Goal: Information Seeking & Learning: Compare options

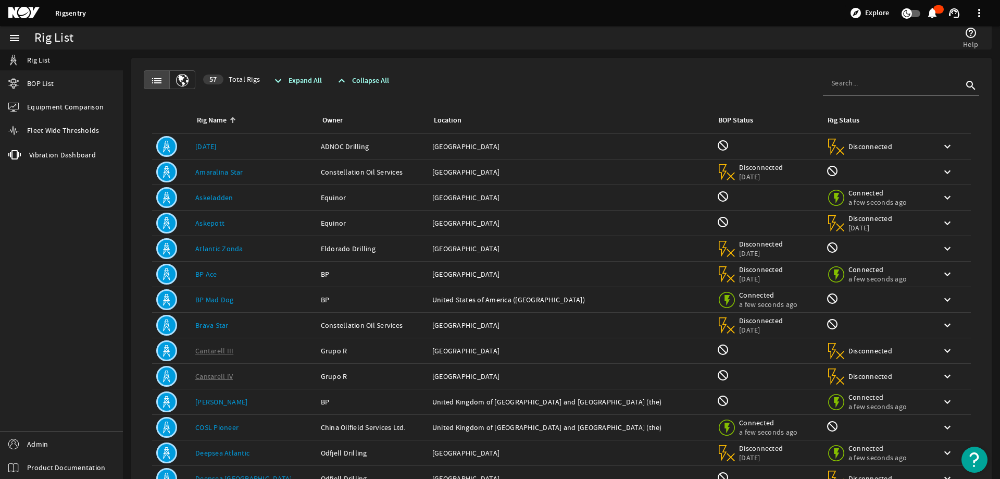
drag, startPoint x: 389, startPoint y: 51, endPoint x: 366, endPoint y: 5, distance: 51.5
click at [388, 49] on rigsentry-rig-selection "Rig List help_outline Help list 57 Total Rigs expand_more Expand All expand_les…" at bounding box center [561, 312] width 877 height 526
click at [475, 58] on mat-card "list 57 Total Rigs expand_more Expand All expand_less Collapse All search Rig N…" at bounding box center [561, 312] width 861 height 509
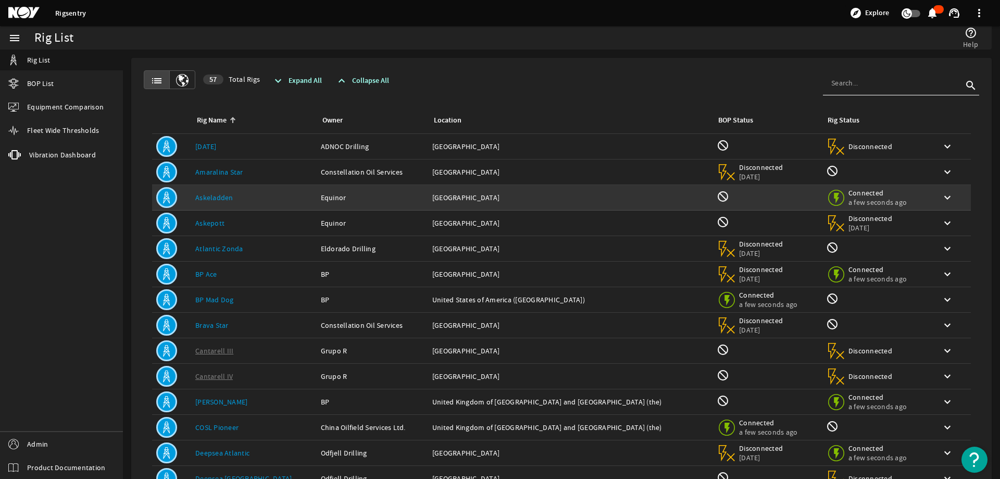
click at [235, 200] on div "Rig Name: Askeladden" at bounding box center [253, 197] width 117 height 10
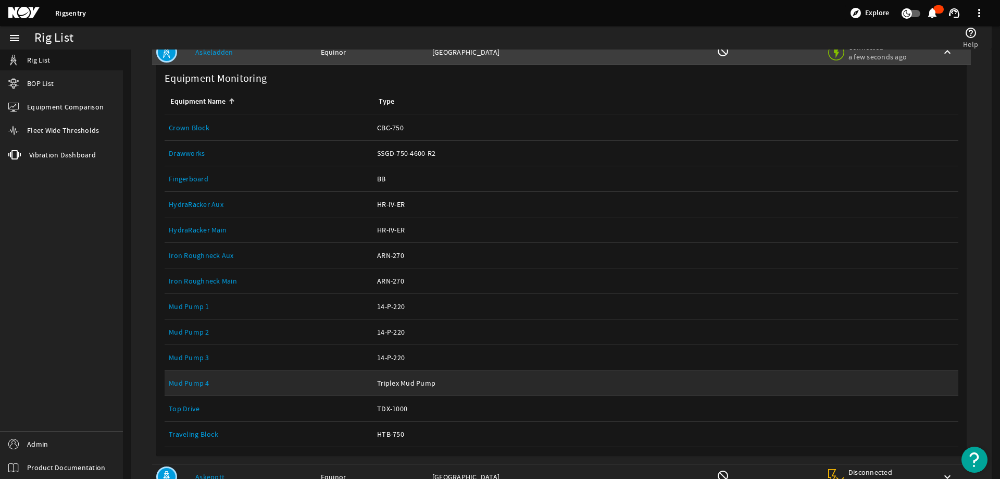
scroll to position [260, 0]
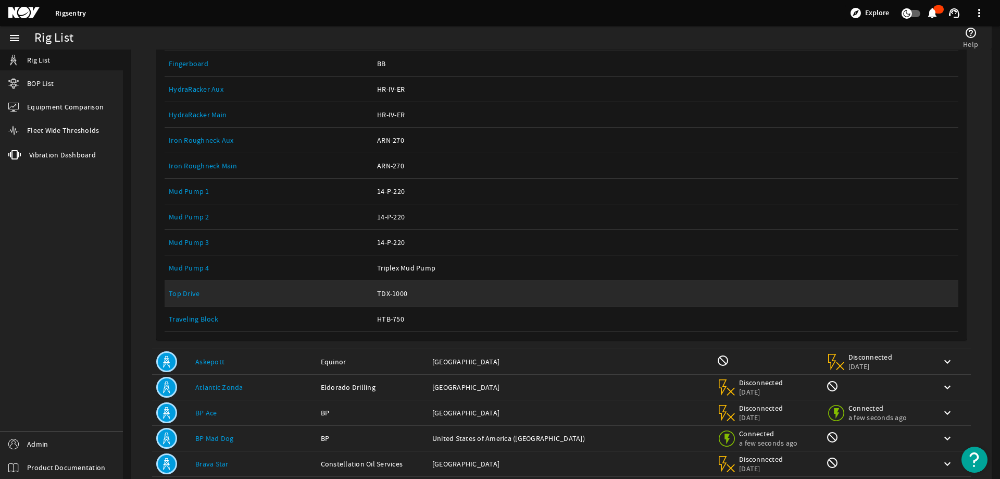
click at [175, 291] on link "Top Drive" at bounding box center [184, 293] width 31 height 9
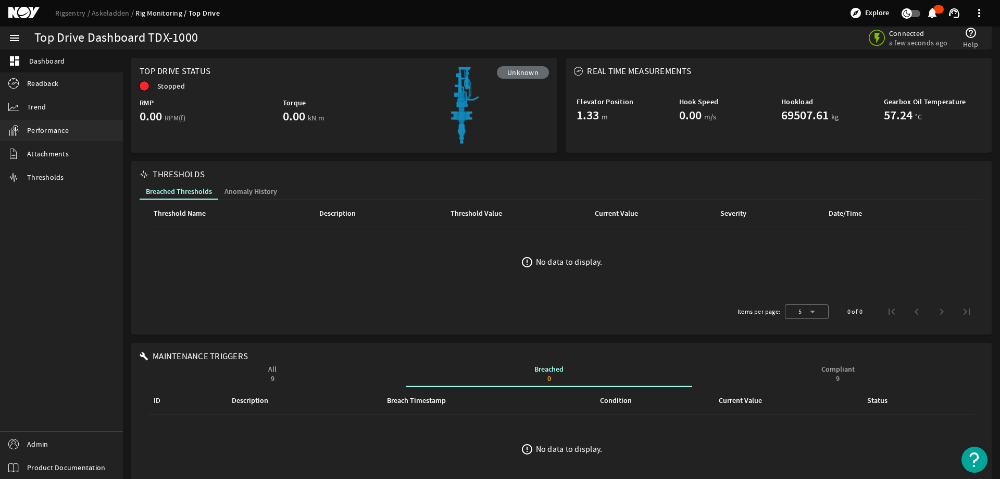
click at [52, 129] on span "Performance" at bounding box center [48, 130] width 42 height 10
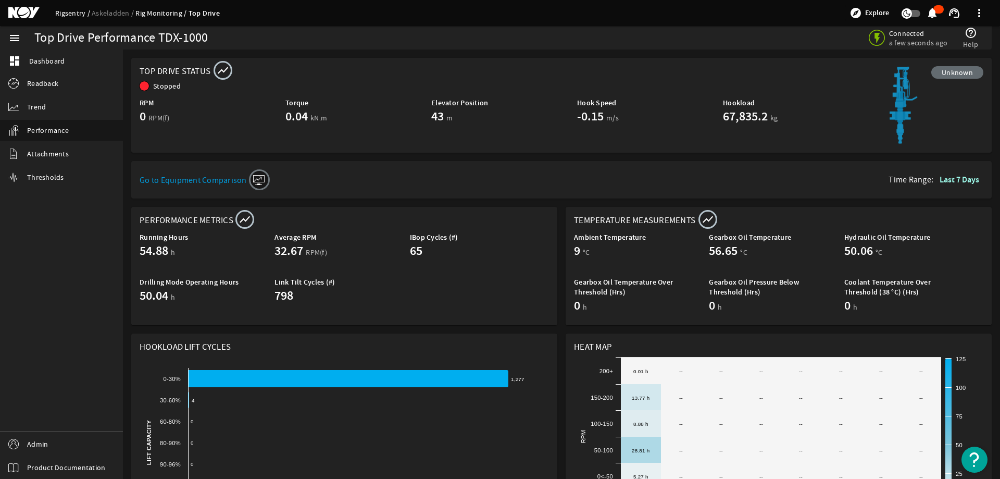
click at [74, 14] on link "Rigsentry" at bounding box center [73, 12] width 36 height 9
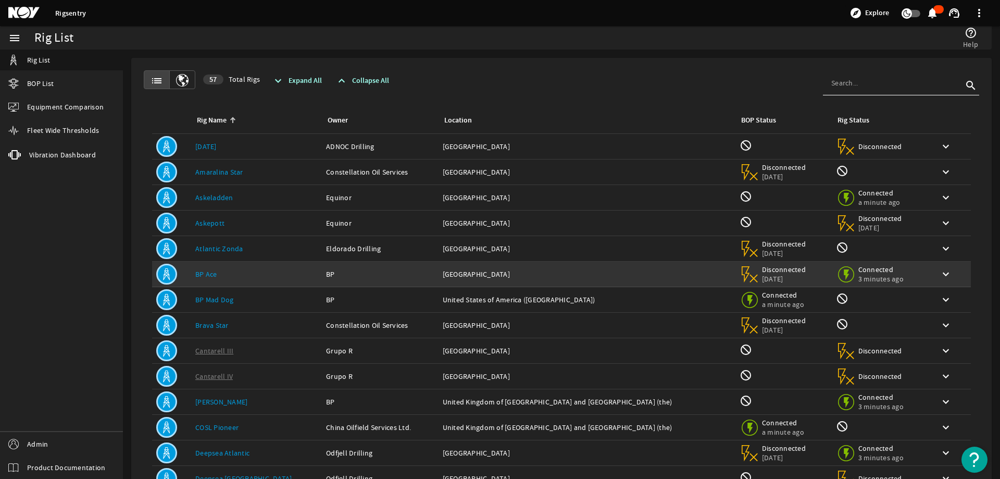
click at [242, 270] on div "Rig Name: BP Ace" at bounding box center [256, 274] width 122 height 10
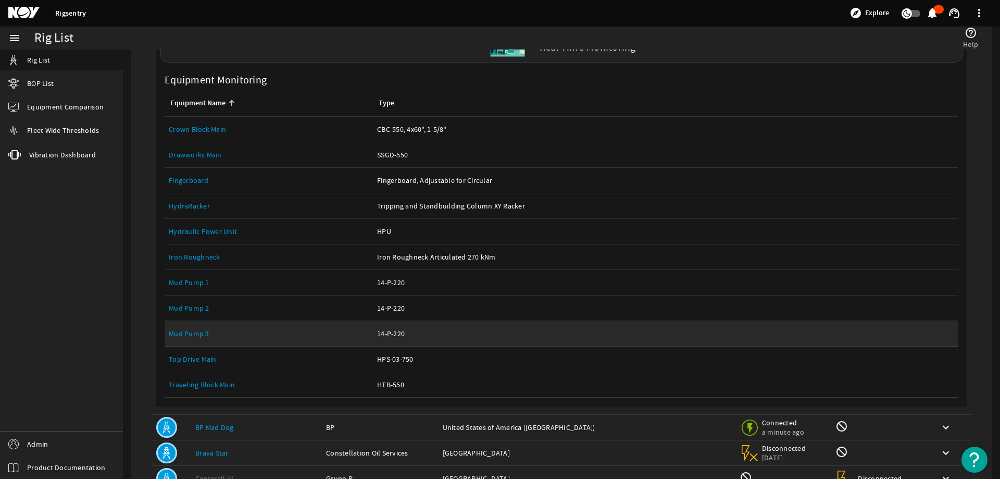
scroll to position [260, 0]
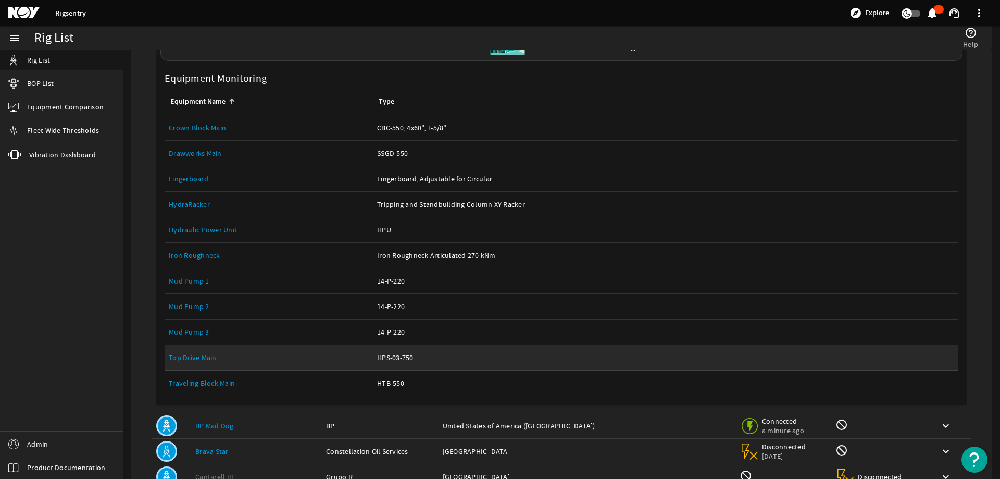
click at [195, 362] on link "Top Drive Main" at bounding box center [193, 357] width 48 height 9
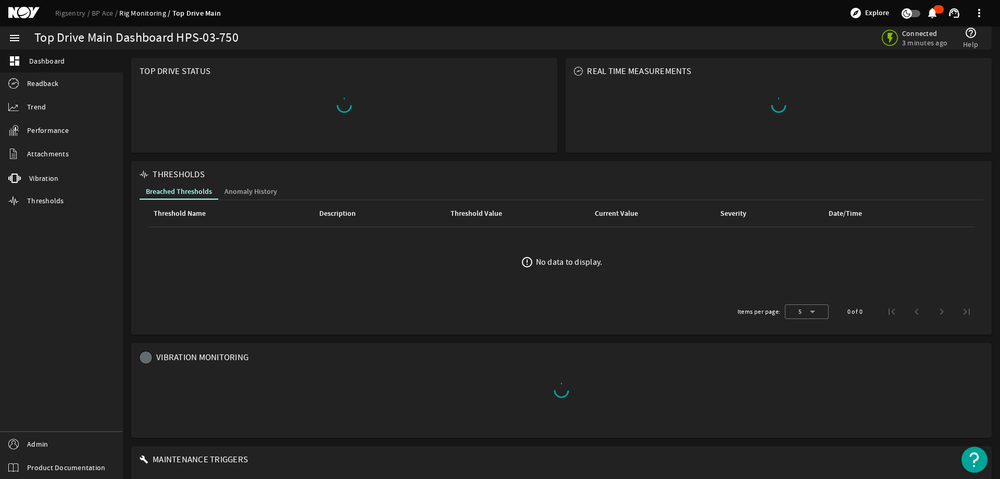
click at [327, 29] on div "Top Drive Main Dashboard HPS-03-750" at bounding box center [293, 37] width 519 height 23
click at [77, 9] on link "Rigsentry" at bounding box center [73, 12] width 36 height 9
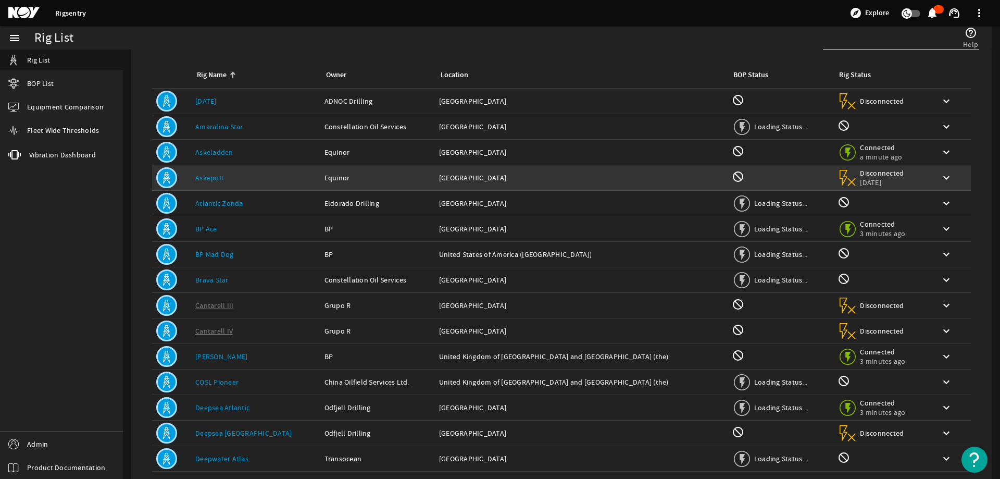
scroll to position [96, 0]
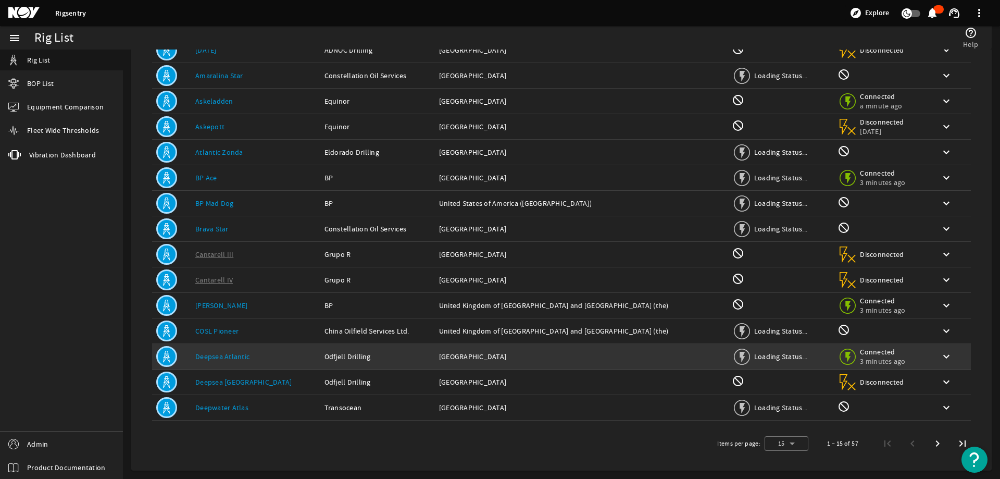
click at [250, 359] on div "Rig Name: Deepsea Atlantic" at bounding box center [255, 356] width 121 height 10
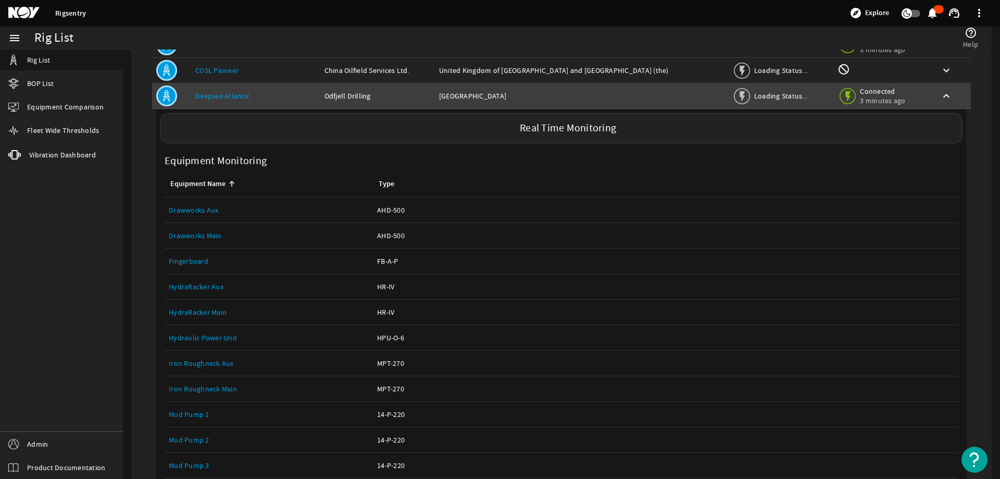
scroll to position [559, 0]
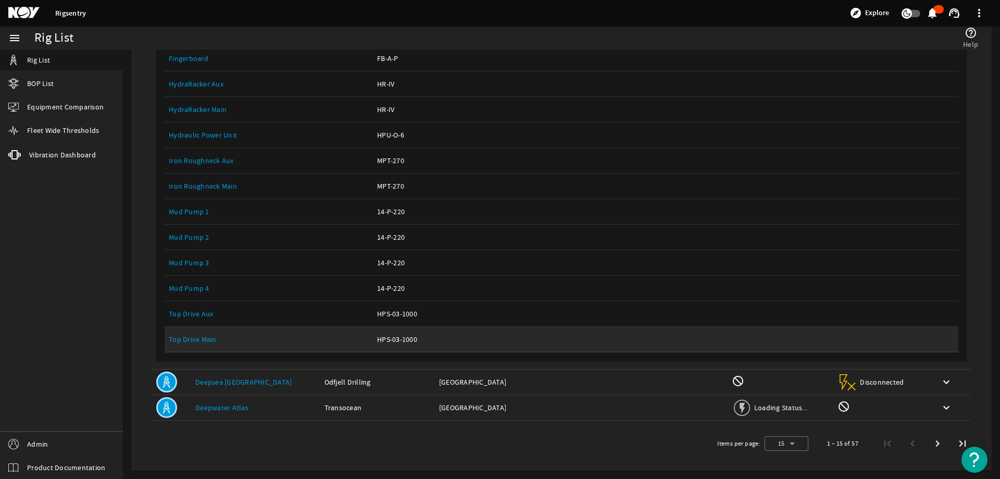
click at [192, 342] on link "Top Drive Main" at bounding box center [193, 338] width 48 height 9
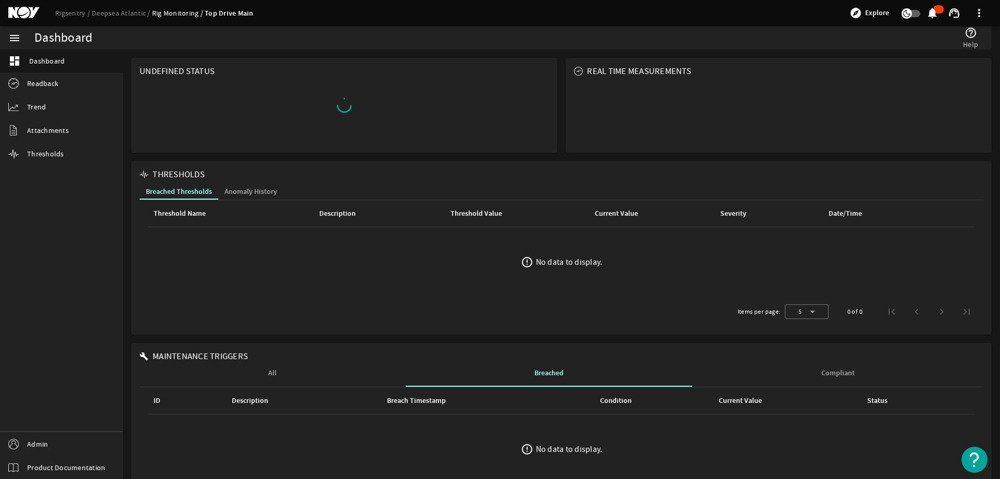
click at [188, 340] on mat-sidenav-content "Dashboard help_outline Help undefined Status REAL TIME MEASUREMENTS THRESHOLDS …" at bounding box center [561, 263] width 877 height 429
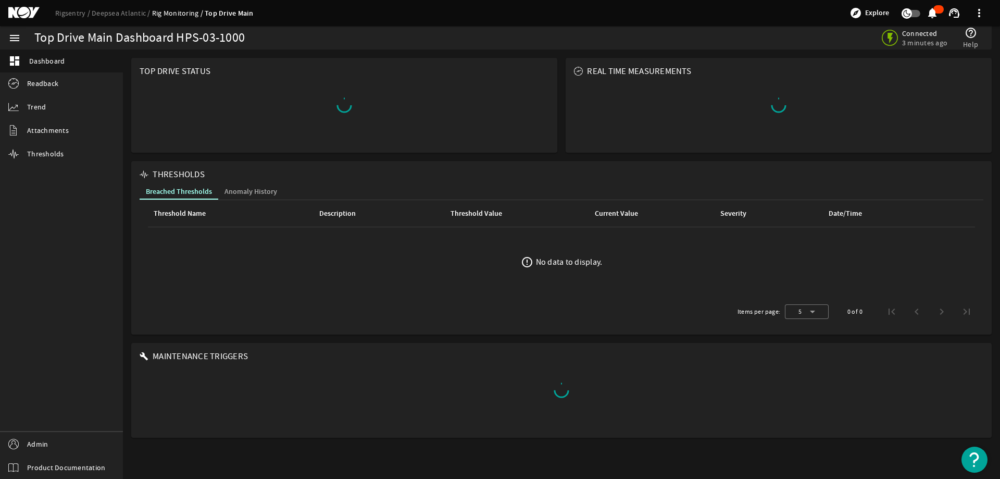
click at [63, 230] on div "menu dashboard Dashboard Readback Trend Attachments Thresholds Admin Product Do…" at bounding box center [61, 252] width 123 height 453
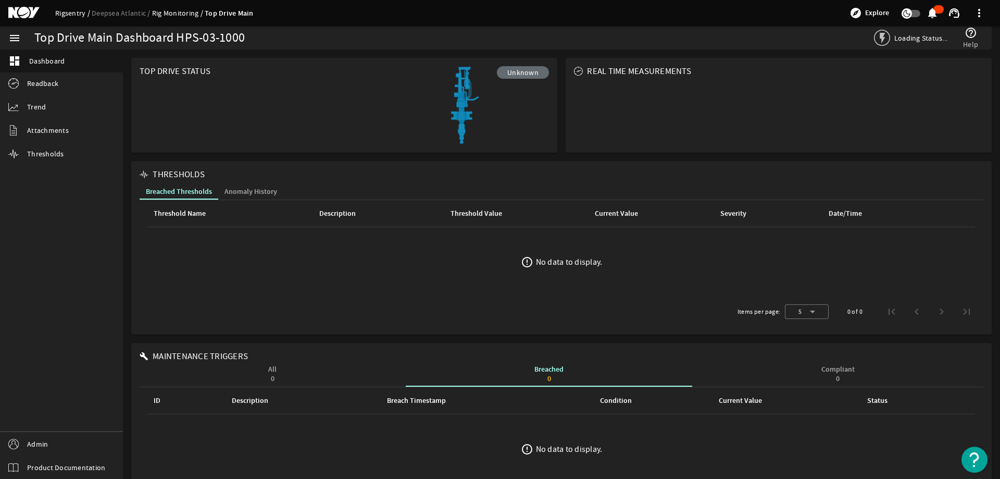
click at [70, 11] on link "Rigsentry" at bounding box center [73, 12] width 36 height 9
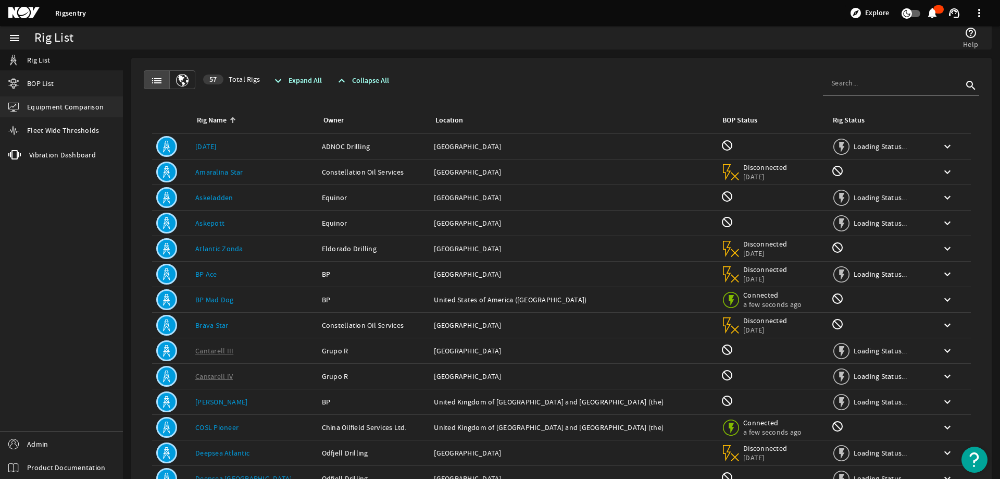
click at [67, 108] on span "Equipment Comparison" at bounding box center [65, 107] width 77 height 10
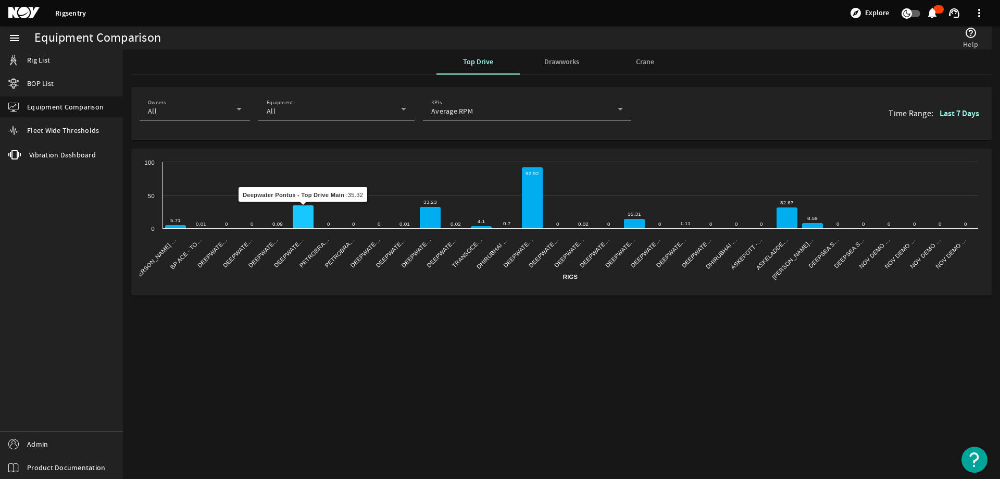
click at [303, 210] on icon at bounding box center [303, 216] width 21 height 23
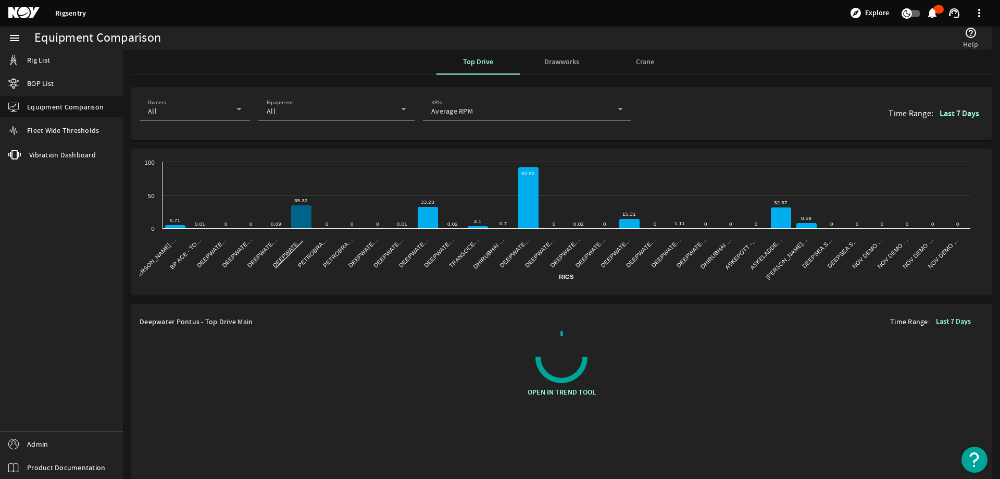
click at [292, 247] on text "Go to Deepwater Pontus - Top Drive Main Equipment Performance Page Deepwate…" at bounding box center [287, 253] width 32 height 32
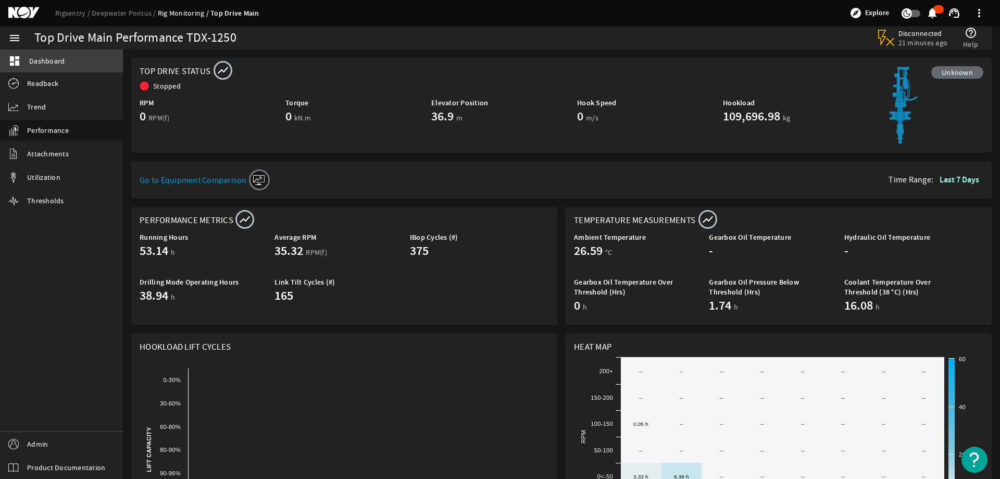
click at [88, 60] on link "dashboard Dashboard" at bounding box center [61, 60] width 123 height 23
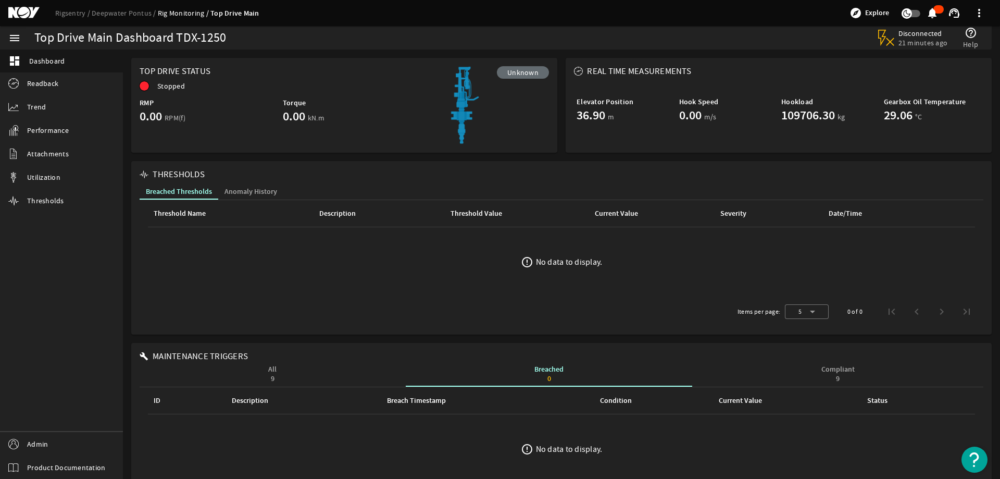
click at [298, 66] on mat-card "Top Drive Status Unknown Stopped RMP 0.00 RPM(f) Torque 0.00 kN.m" at bounding box center [344, 105] width 426 height 95
click at [78, 15] on link "Rigsentry" at bounding box center [73, 12] width 36 height 9
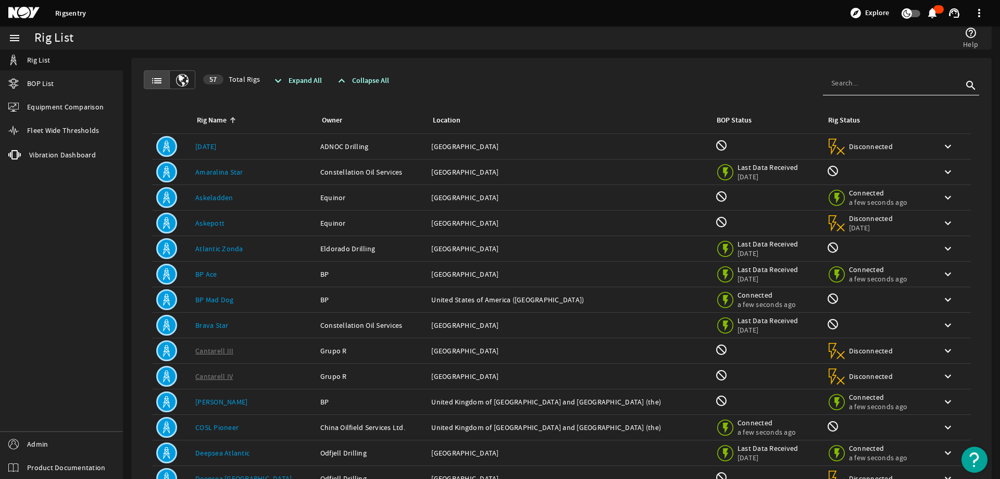
click at [469, 61] on mat-card "list 57 Total Rigs expand_more Expand All expand_less Collapse All search Rig N…" at bounding box center [561, 312] width 861 height 509
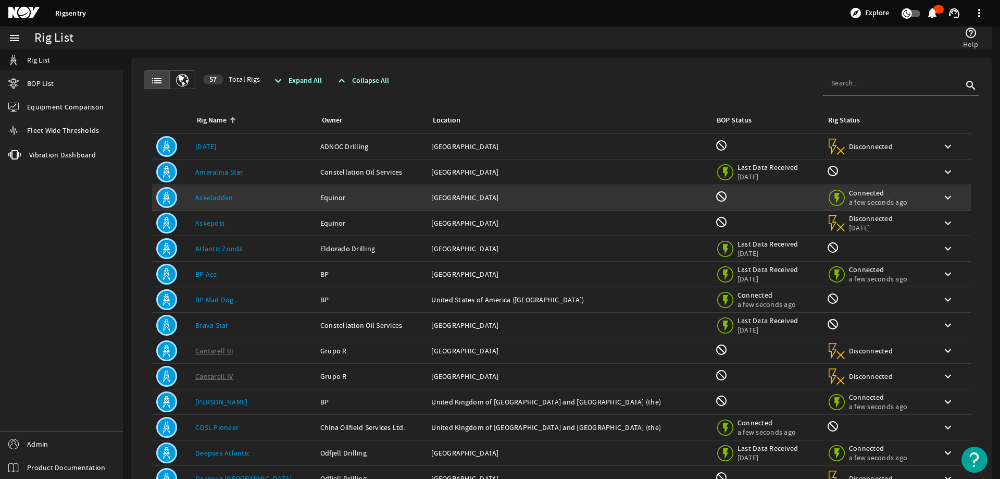
click at [220, 200] on link "Askeladden" at bounding box center [214, 197] width 38 height 9
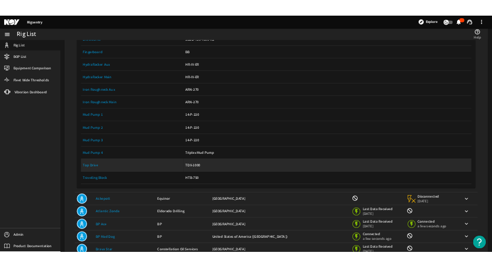
scroll to position [260, 0]
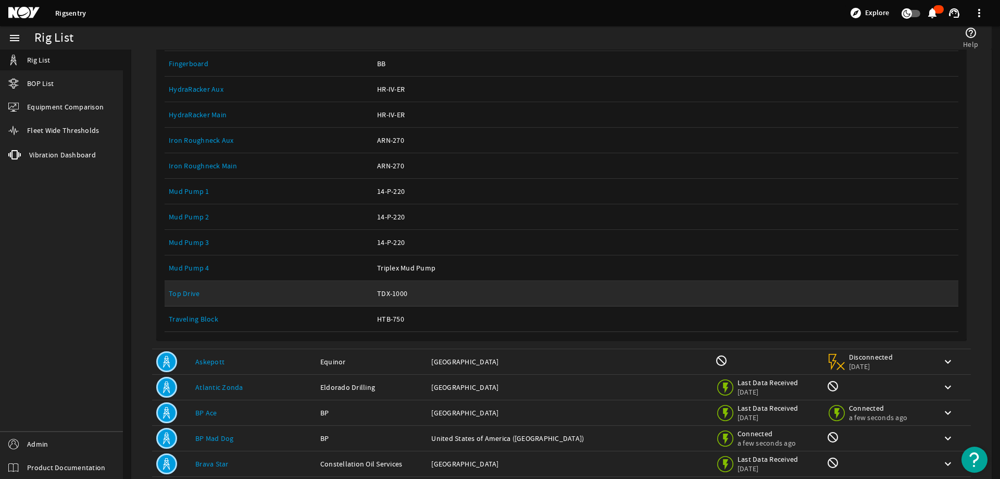
click at [187, 293] on link "Top Drive" at bounding box center [184, 293] width 31 height 9
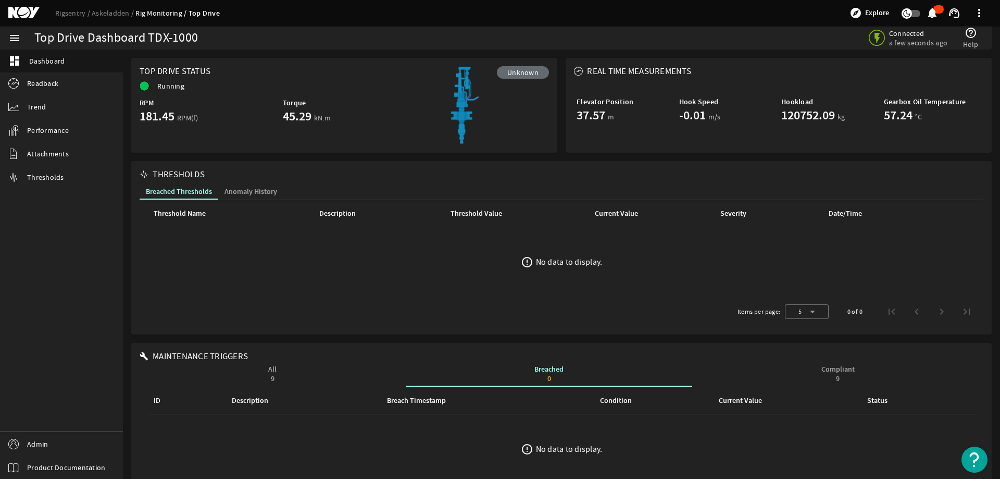
click at [71, 262] on div "menu dashboard Dashboard Readback Trend Performance Attachments Thresholds Admi…" at bounding box center [61, 252] width 123 height 453
click at [61, 14] on link "Rigsentry" at bounding box center [73, 12] width 36 height 9
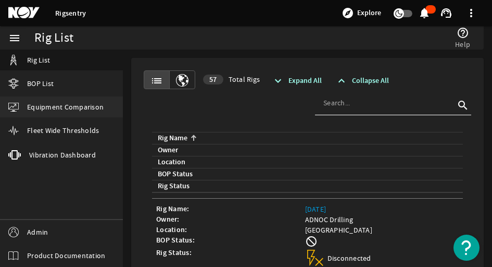
click at [63, 108] on span "Equipment Comparison" at bounding box center [65, 107] width 77 height 10
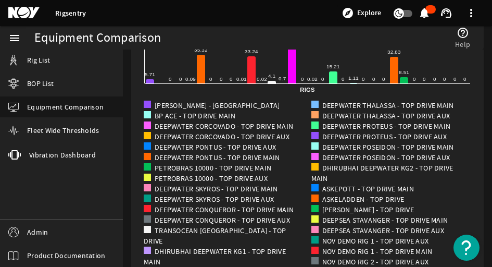
scroll to position [208, 0]
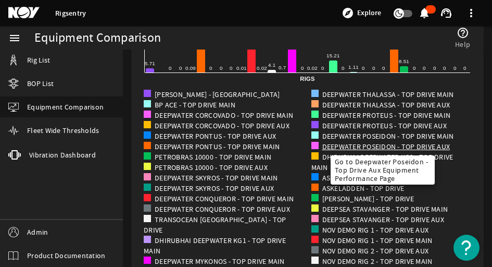
click at [388, 144] on link "Deepwater Poseidon - Top Drive Aux" at bounding box center [386, 146] width 128 height 9
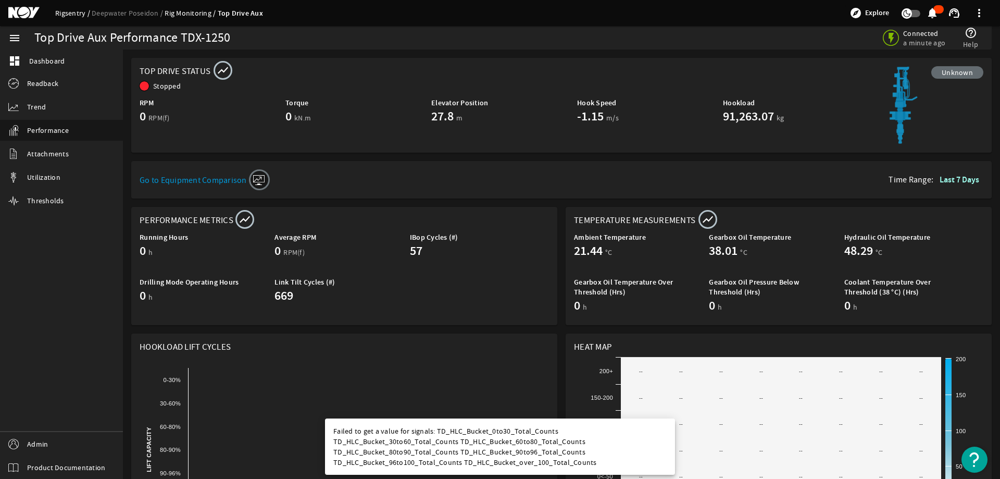
click at [68, 10] on link "Rigsentry" at bounding box center [73, 12] width 36 height 9
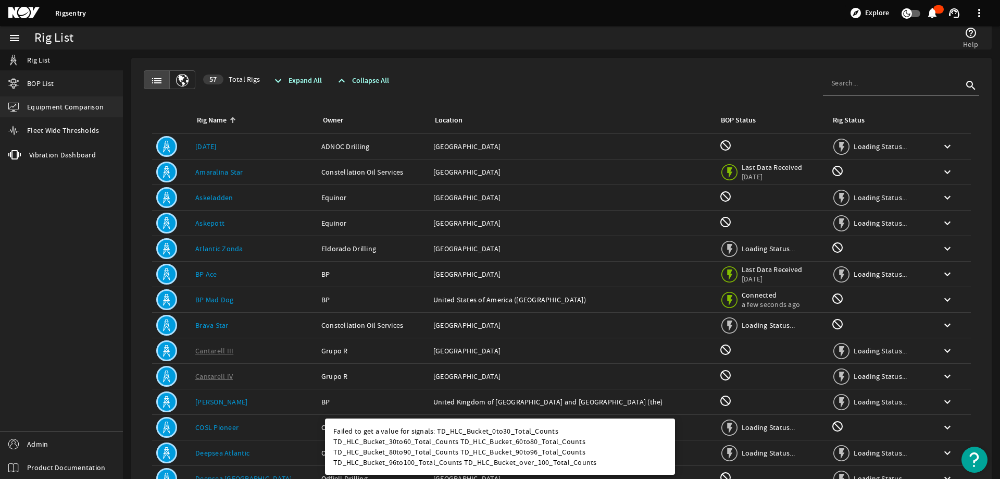
click at [88, 115] on link "Equipment Comparison" at bounding box center [61, 106] width 123 height 21
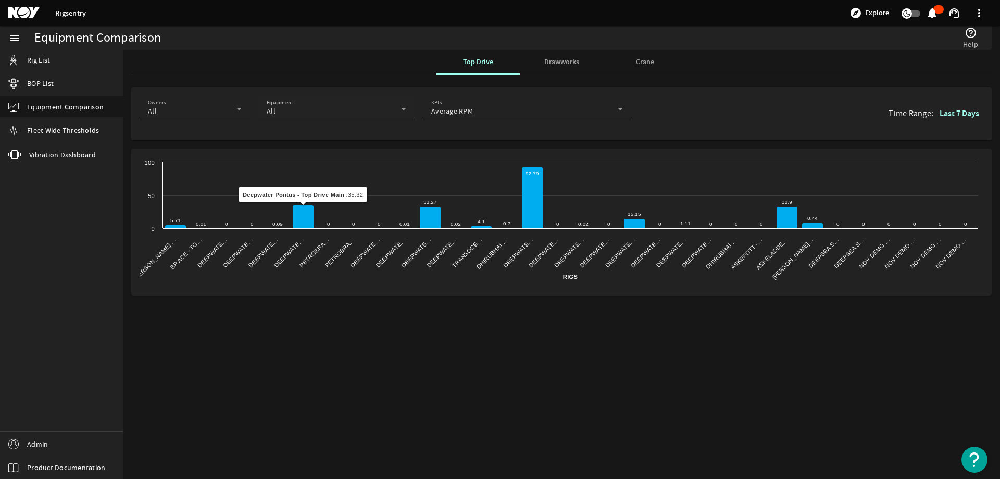
click at [285, 111] on div "All" at bounding box center [334, 111] width 134 height 10
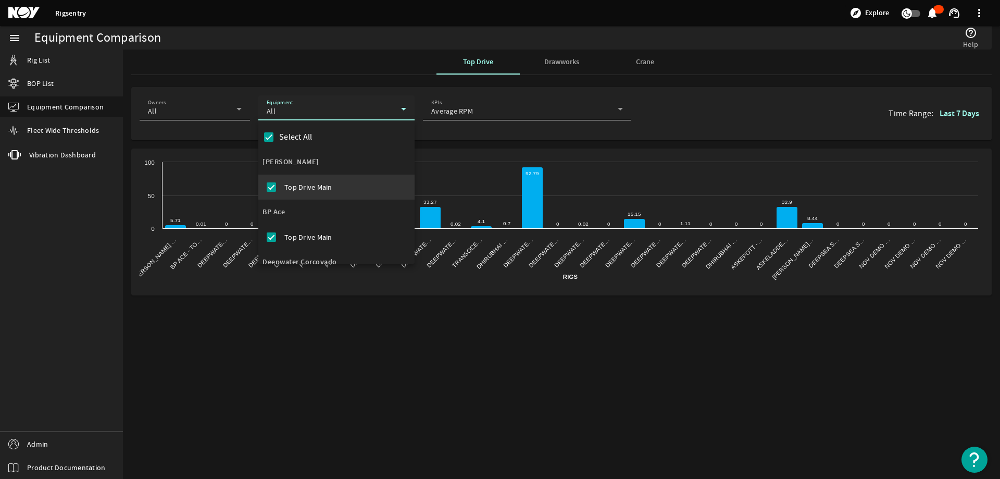
click at [186, 106] on div at bounding box center [500, 239] width 1000 height 479
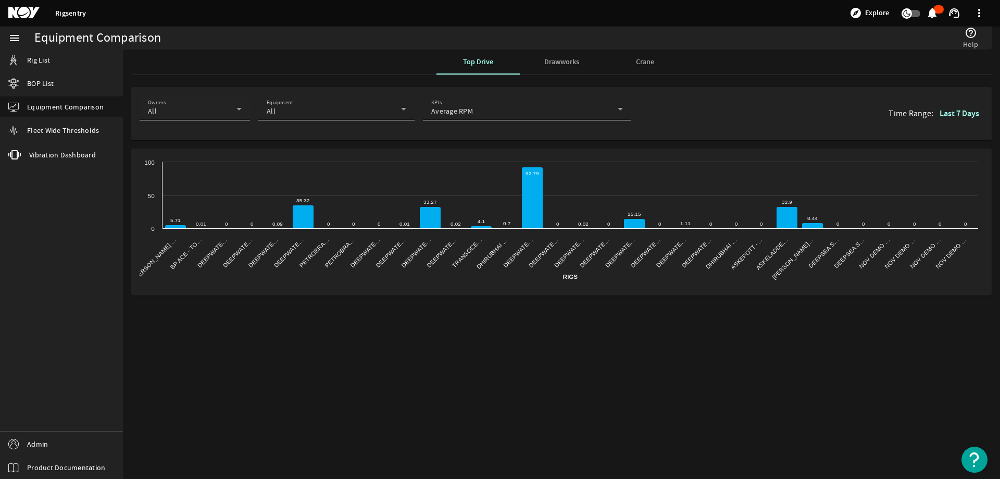
click at [187, 115] on div "All" at bounding box center [192, 111] width 89 height 10
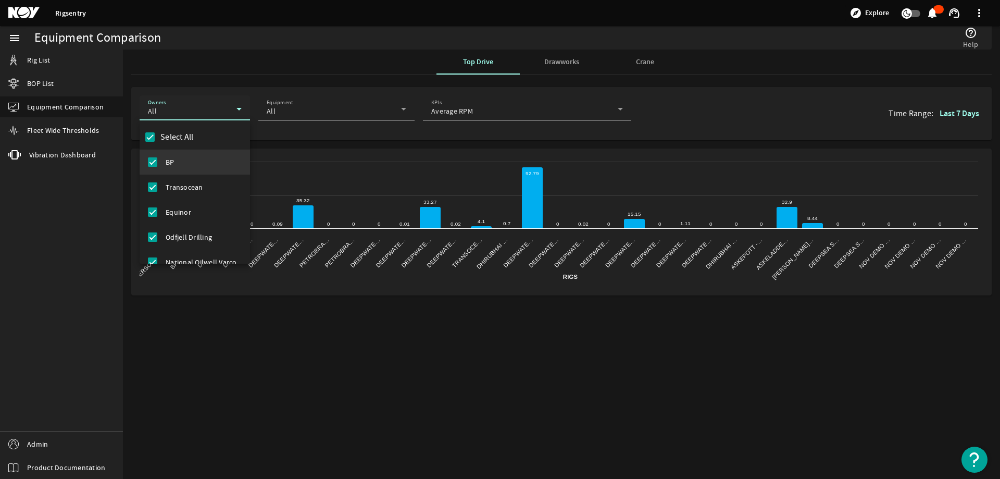
click at [179, 139] on label "Select All" at bounding box center [175, 137] width 35 height 10
click at [158, 139] on input "Select All" at bounding box center [150, 137] width 17 height 17
checkbox input "false"
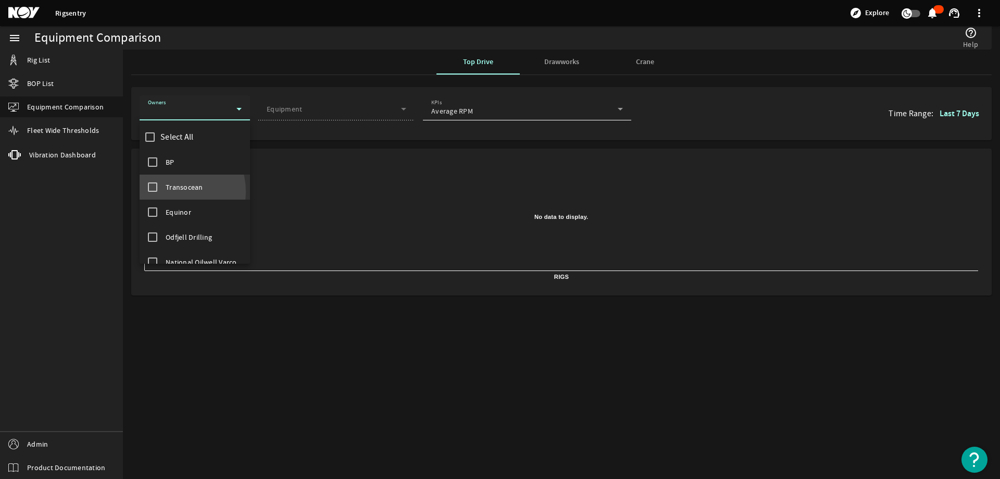
click at [171, 192] on span "Transocean" at bounding box center [185, 187] width 38 height 10
click at [351, 75] on div at bounding box center [500, 239] width 1000 height 479
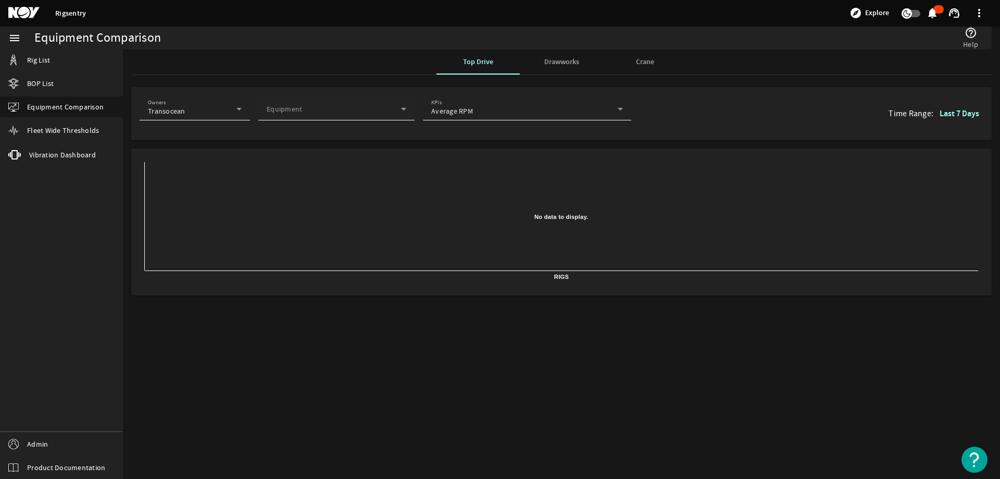
click at [340, 114] on span at bounding box center [334, 111] width 134 height 10
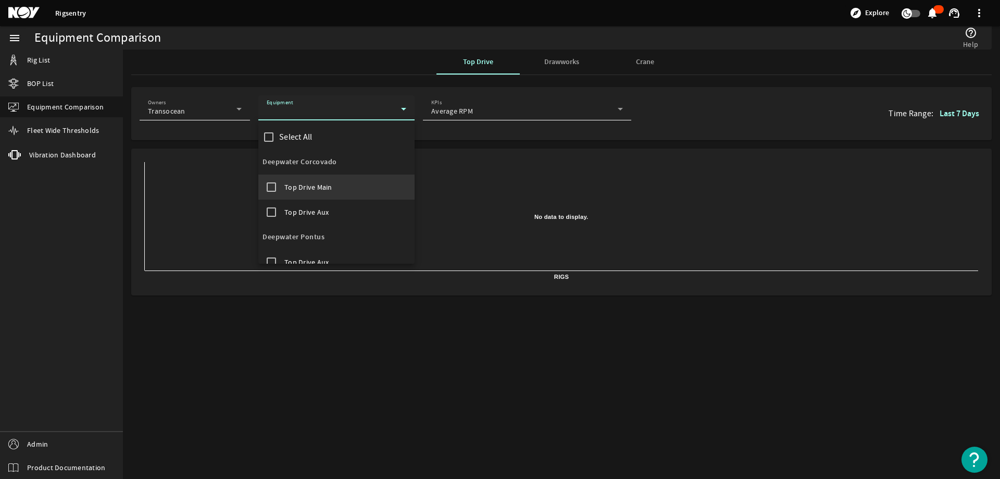
click at [300, 139] on label "Select All" at bounding box center [294, 137] width 35 height 10
click at [277, 139] on input "Select All" at bounding box center [268, 137] width 17 height 17
checkbox input "true"
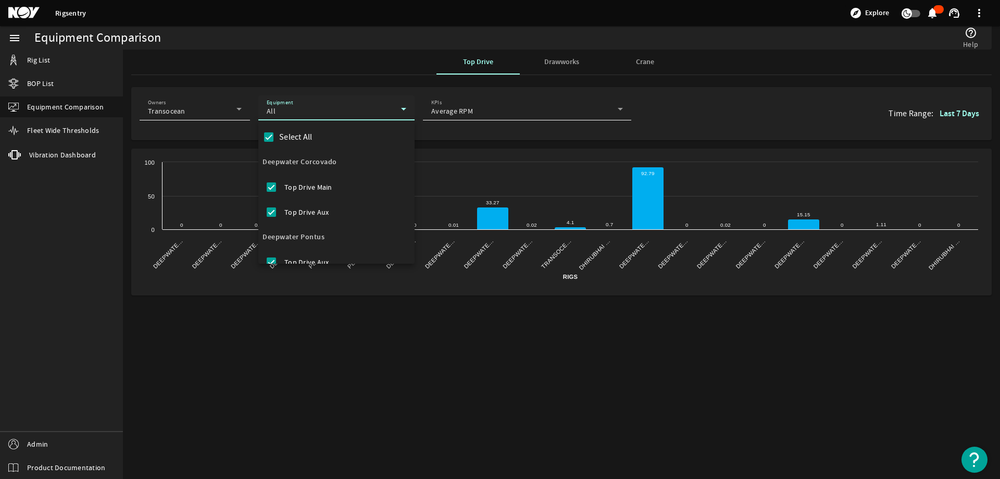
click at [357, 66] on div at bounding box center [500, 239] width 1000 height 479
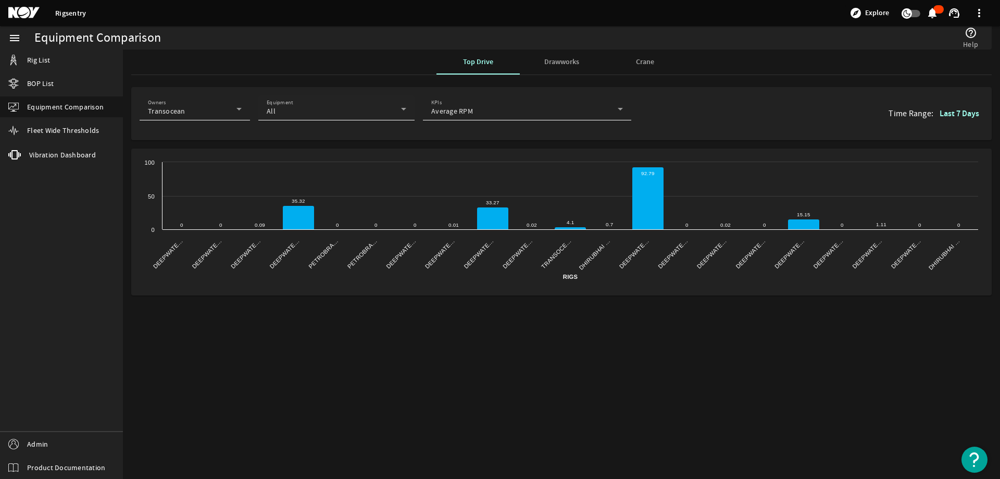
click at [337, 111] on div "All" at bounding box center [334, 111] width 134 height 10
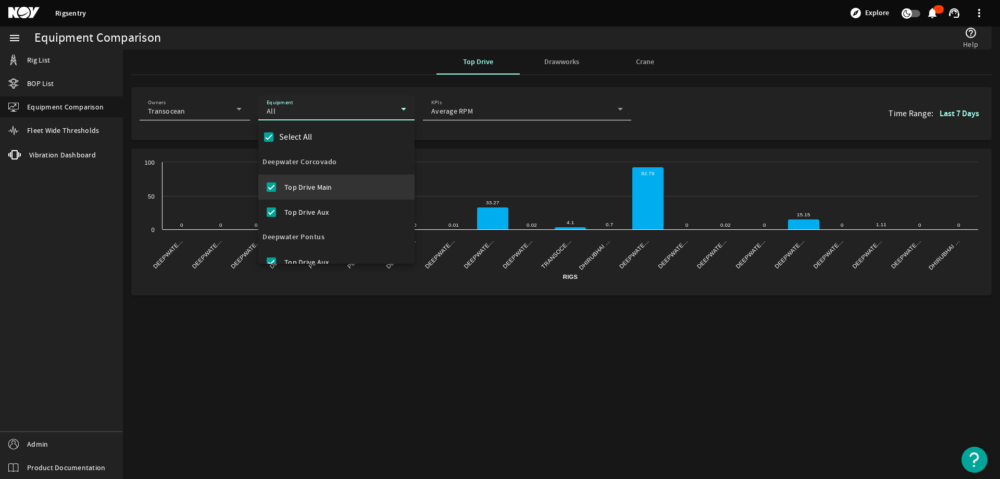
click at [322, 184] on span "Top Drive Main" at bounding box center [308, 187] width 48 height 10
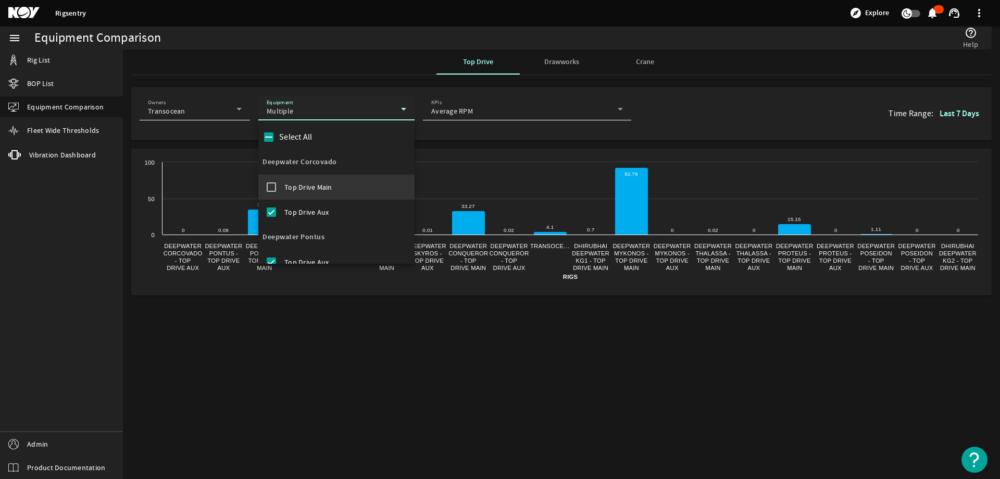
click at [322, 184] on span "Top Drive Main" at bounding box center [308, 187] width 48 height 10
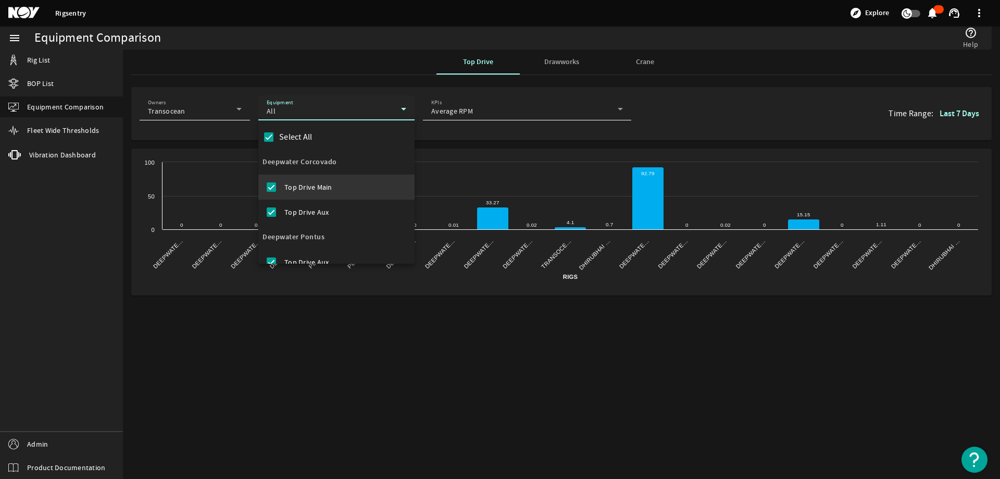
click at [322, 184] on span "Top Drive Main" at bounding box center [308, 187] width 48 height 10
checkbox input "false"
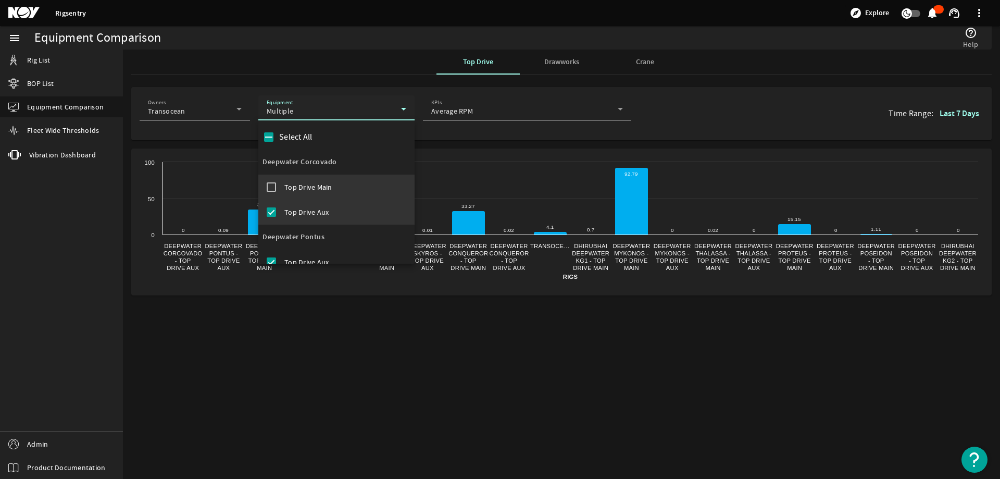
click at [321, 210] on span "Top Drive Aux" at bounding box center [306, 212] width 44 height 10
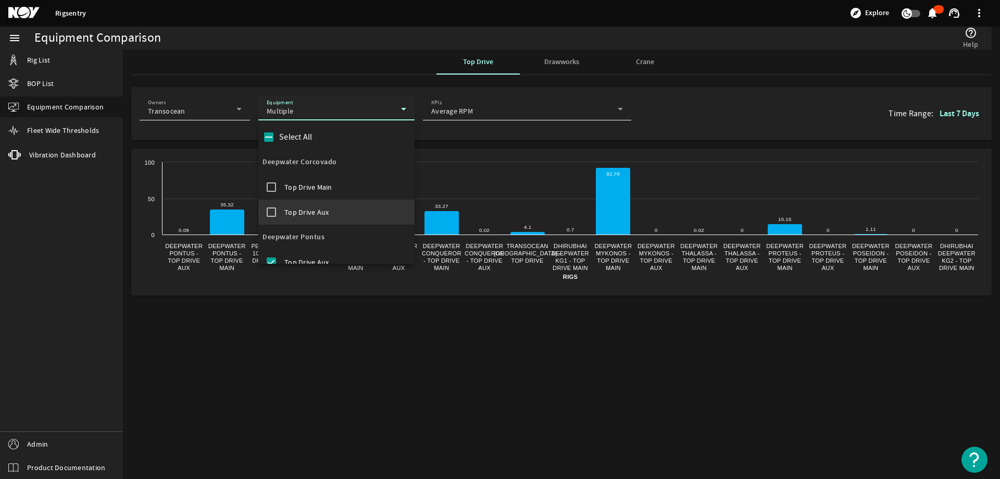
scroll to position [52, 0]
click at [320, 208] on span "Top Drive Aux" at bounding box center [306, 210] width 44 height 10
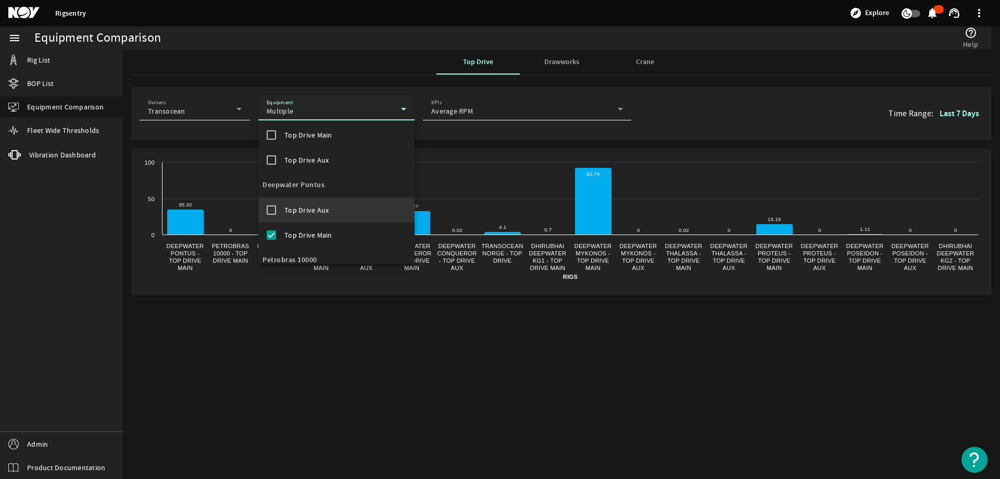
scroll to position [104, 0]
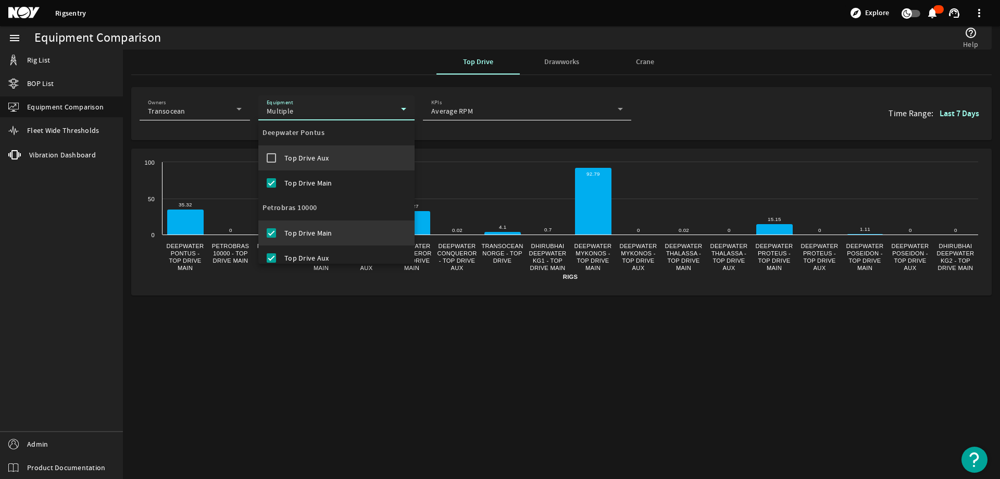
click at [314, 229] on span "Top Drive Main" at bounding box center [308, 233] width 48 height 10
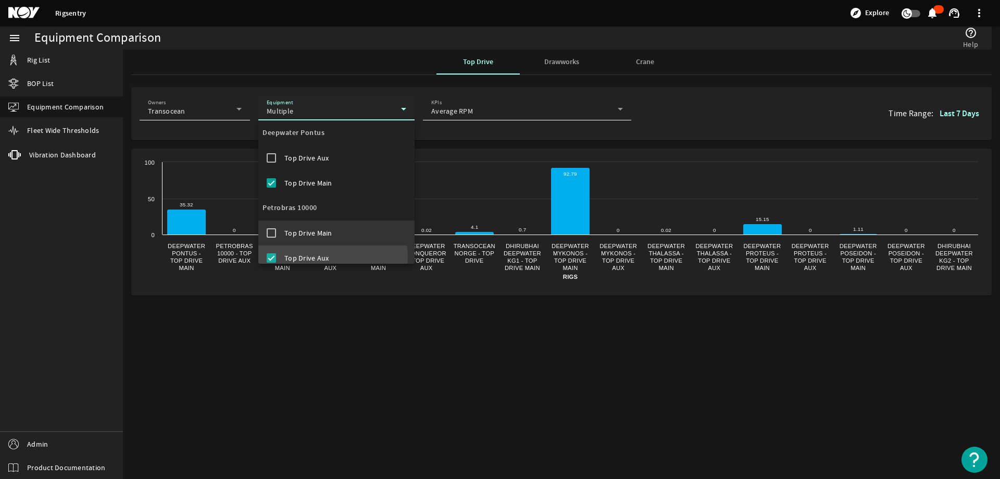
click at [313, 258] on span "Top Drive Aux" at bounding box center [306, 258] width 44 height 10
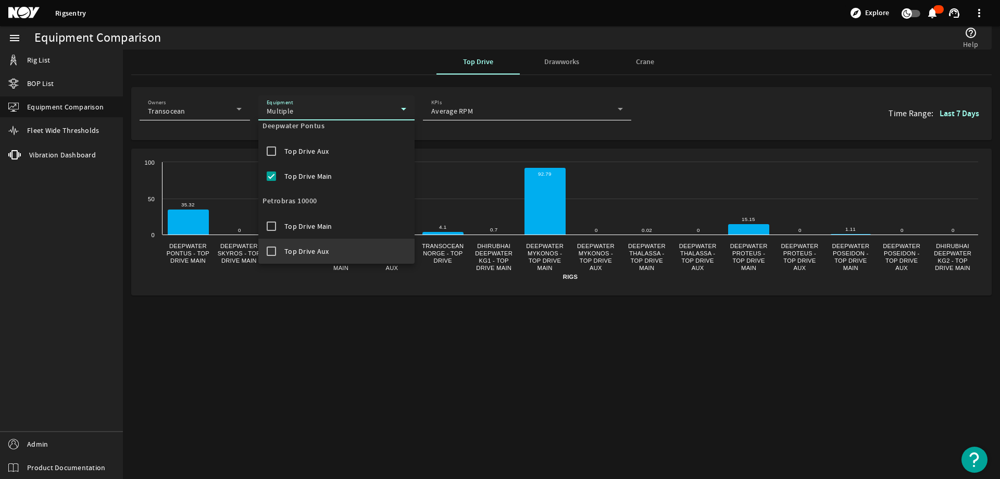
scroll to position [163, 0]
click at [317, 243] on mat-option "Top Drive Main" at bounding box center [336, 249] width 156 height 25
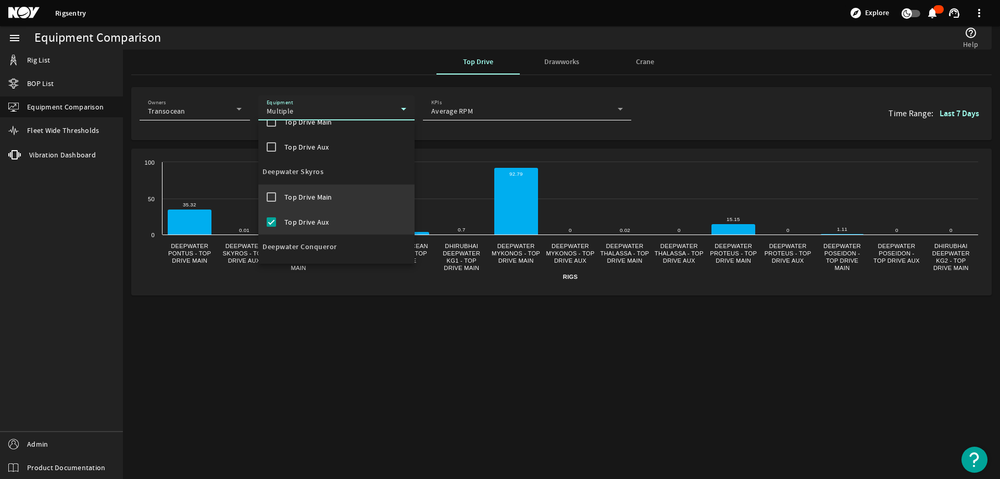
scroll to position [267, 0]
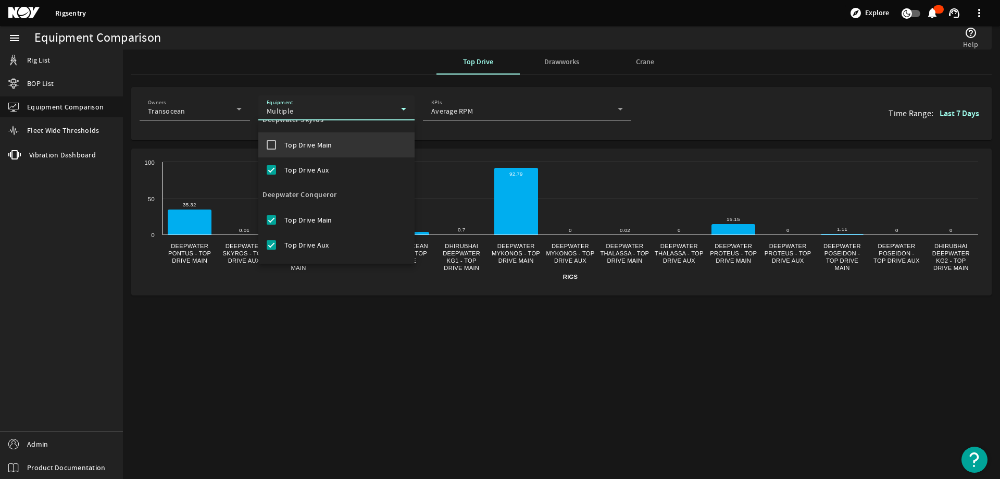
click at [371, 75] on div at bounding box center [500, 239] width 1000 height 479
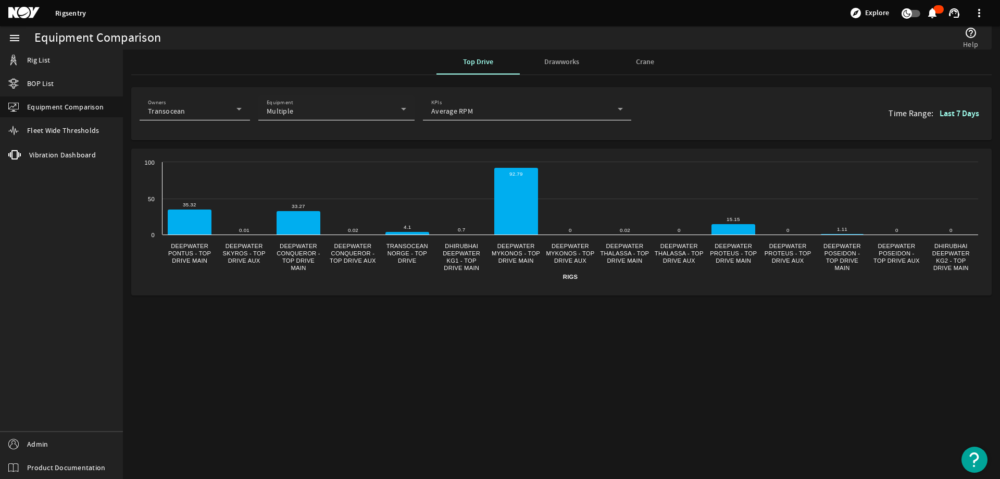
click at [357, 108] on div "Multiple" at bounding box center [334, 111] width 134 height 10
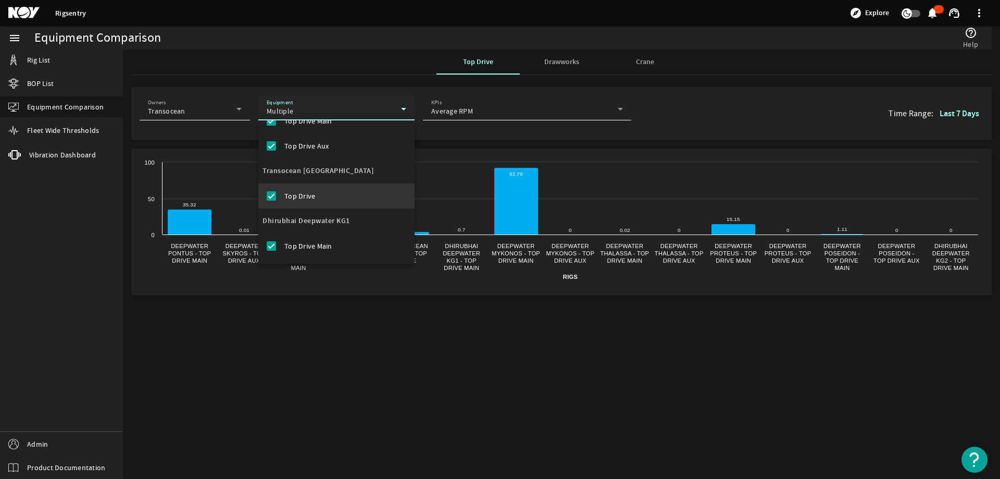
scroll to position [715, 0]
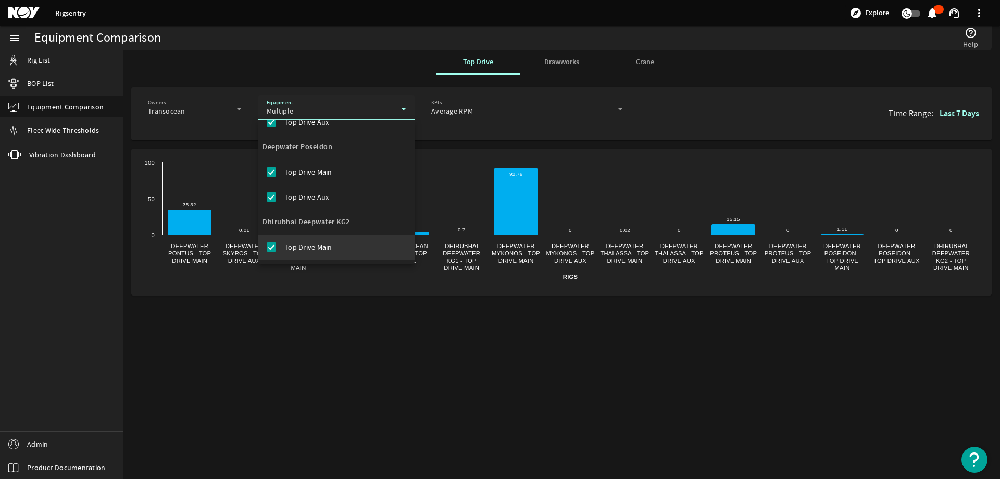
click at [335, 245] on mat-option "Top Drive Main" at bounding box center [336, 246] width 156 height 25
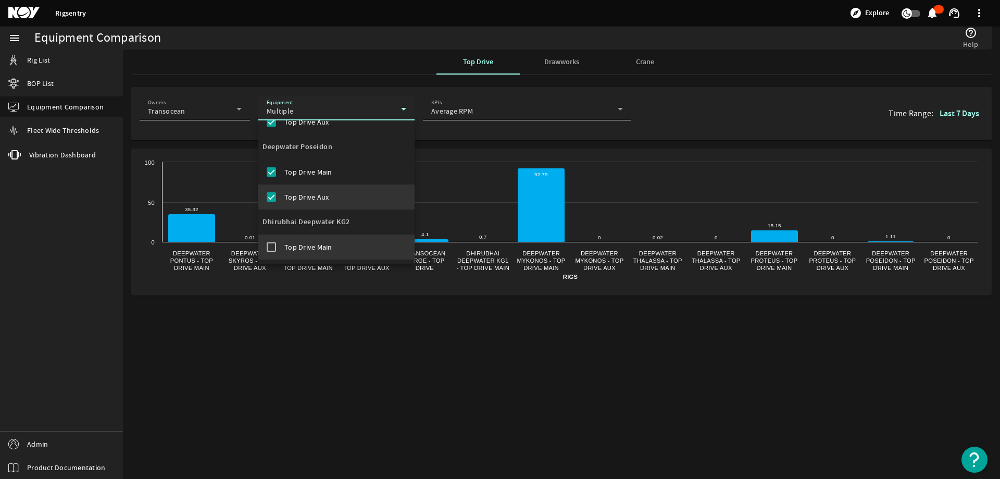
click at [331, 197] on mat-option "Top Drive Aux" at bounding box center [336, 196] width 156 height 25
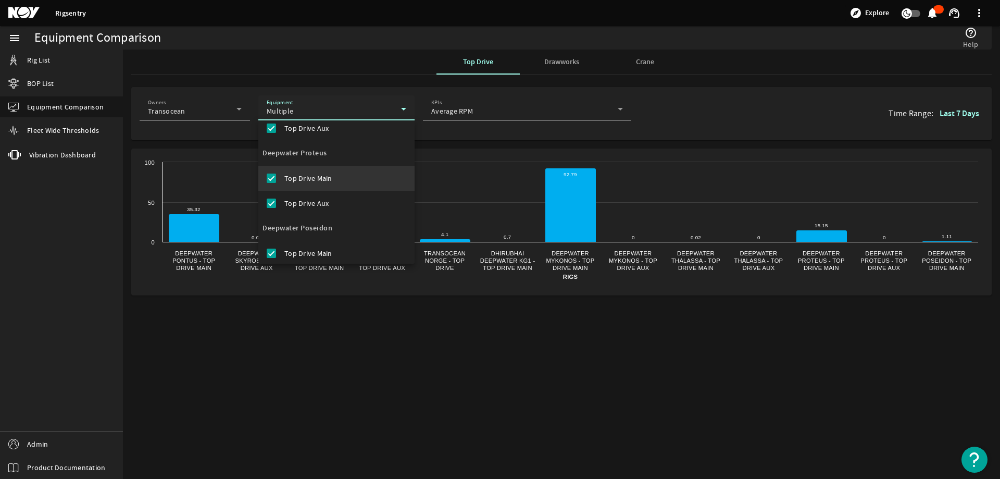
scroll to position [611, 0]
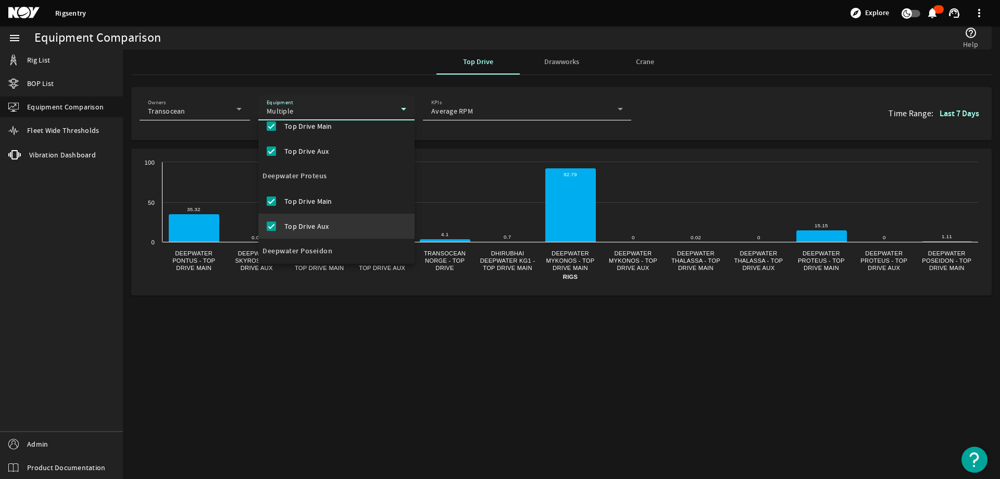
click at [326, 226] on span "Top Drive Aux" at bounding box center [306, 226] width 44 height 10
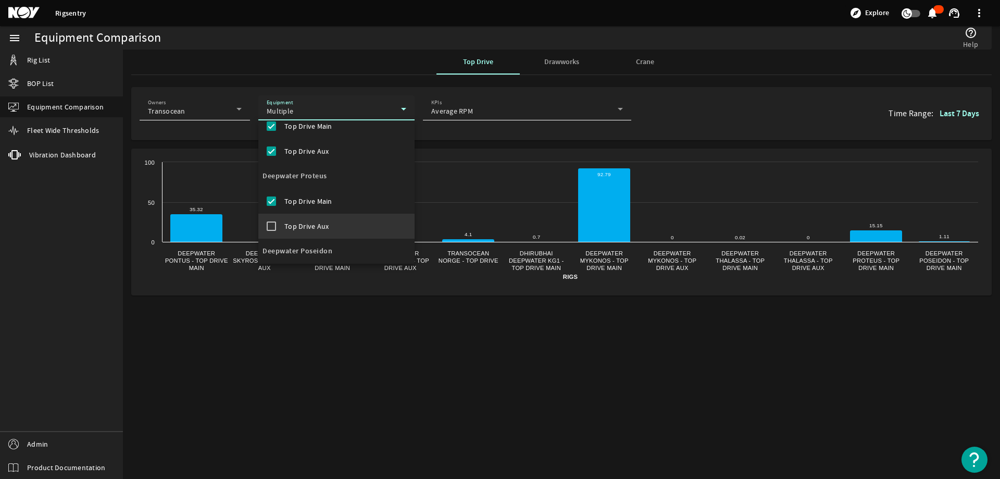
scroll to position [559, 0]
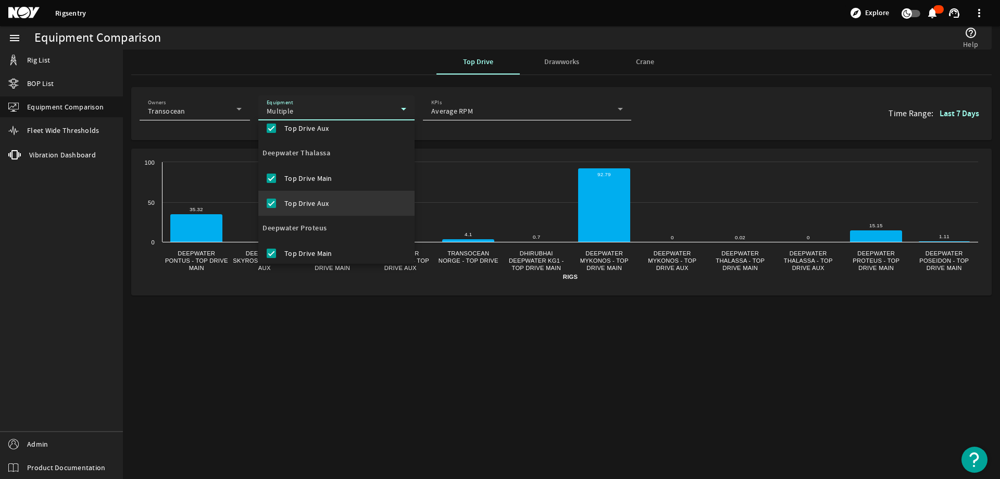
click at [333, 206] on mat-option "Top Drive Aux" at bounding box center [336, 203] width 156 height 25
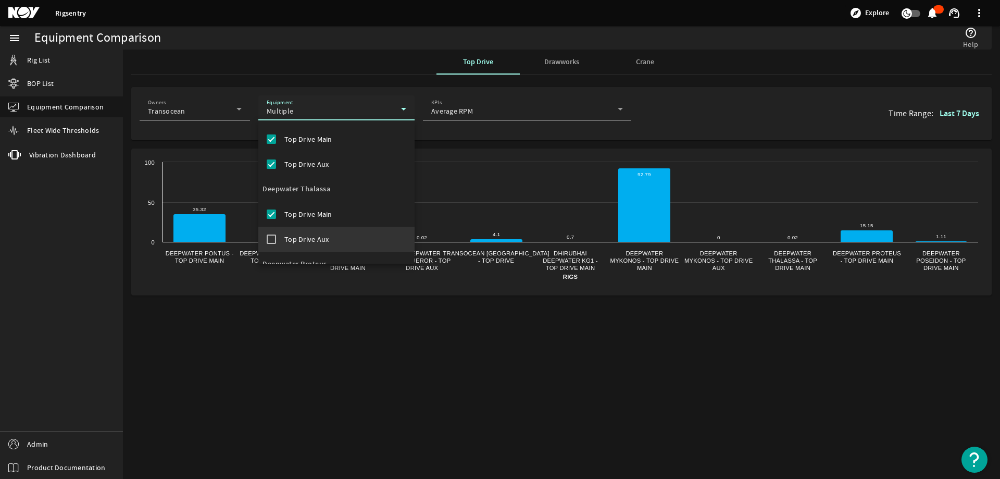
scroll to position [507, 0]
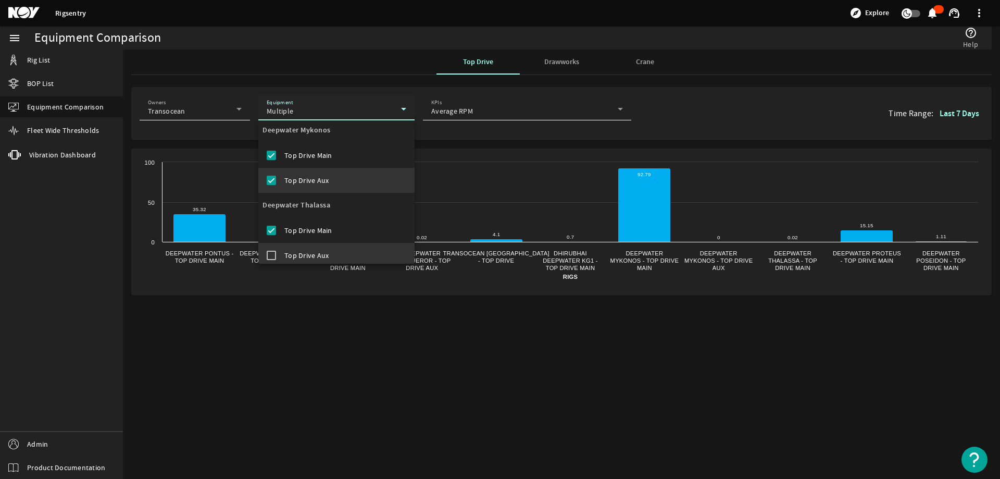
click at [332, 184] on mat-option "Top Drive Aux" at bounding box center [336, 180] width 156 height 25
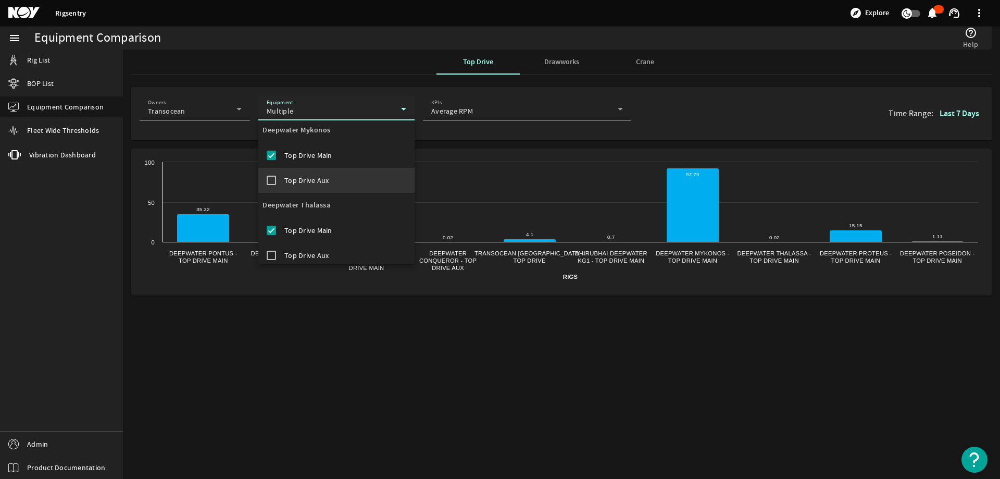
click at [422, 266] on div at bounding box center [500, 239] width 1000 height 479
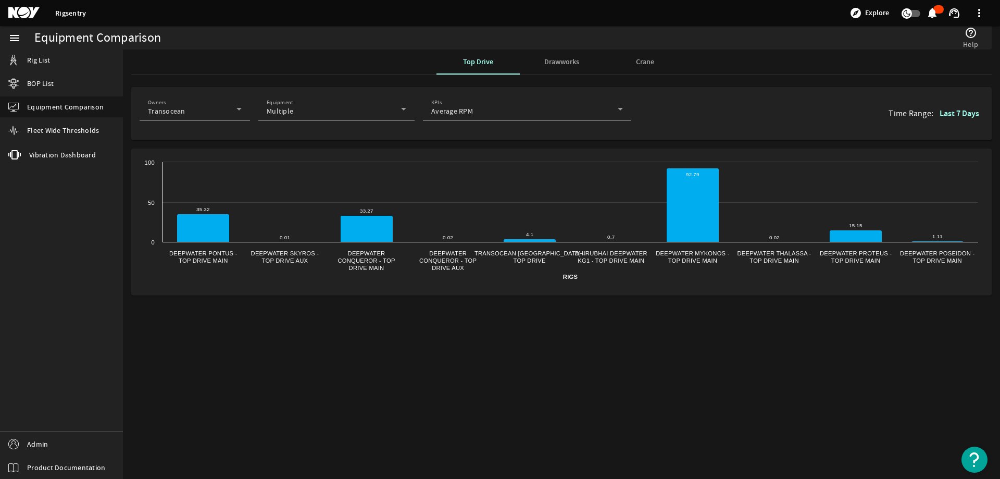
drag, startPoint x: 369, startPoint y: 263, endPoint x: 325, endPoint y: 289, distance: 50.7
click at [325, 266] on mat-card "Created with Highcharts 11.1.0 Rigs 35.32 ​ 35.32 0.01 ​ 0.01 33.27 ​ 33.27 0.0…" at bounding box center [561, 221] width 861 height 147
click at [355, 265] on text "Deepwater ​ Conqueror - Top ​ Drive Main" at bounding box center [366, 260] width 57 height 21
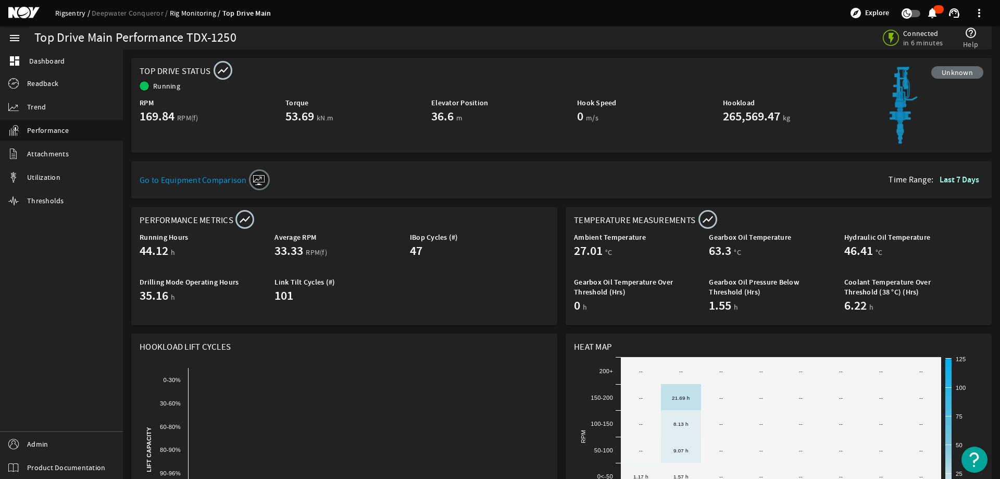
click at [81, 13] on link "Rigsentry" at bounding box center [73, 12] width 36 height 9
